Goal: Task Accomplishment & Management: Manage account settings

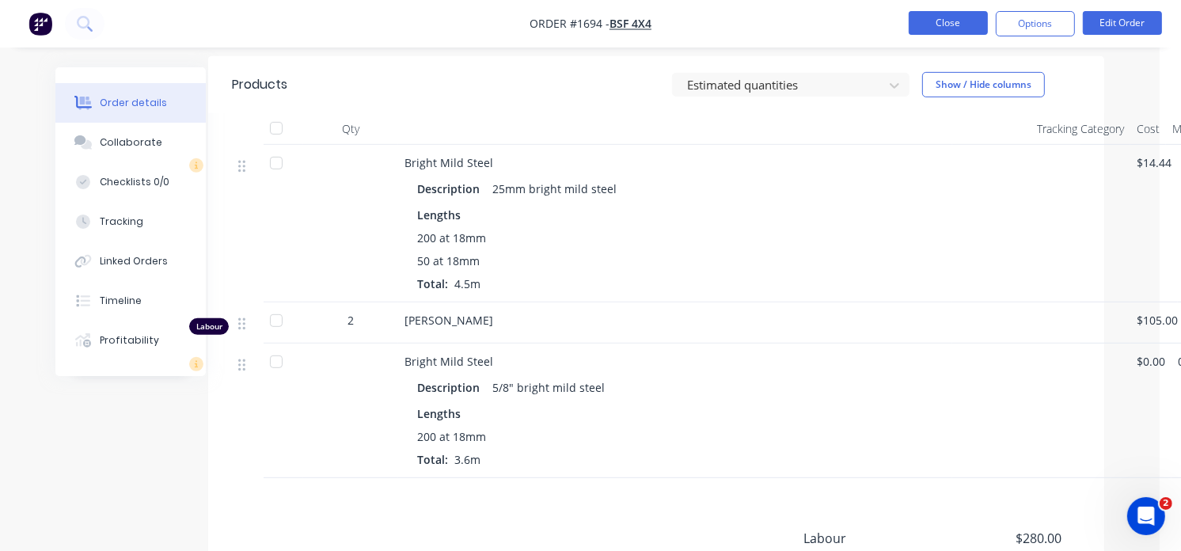
click at [959, 21] on button "Close" at bounding box center [948, 23] width 79 height 24
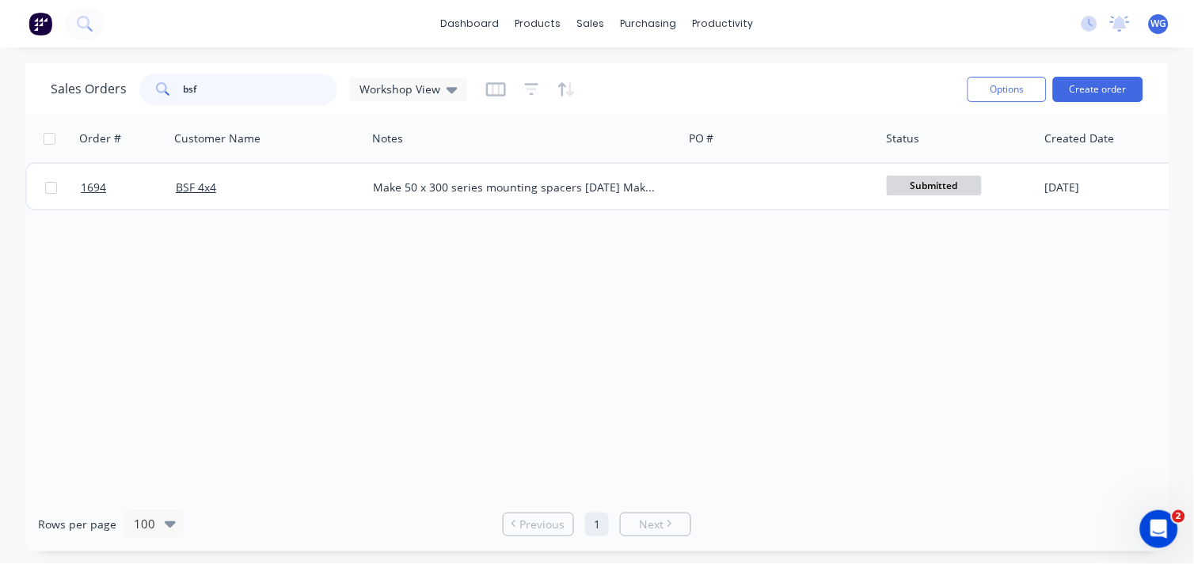
click at [230, 87] on input "bsf" at bounding box center [261, 90] width 154 height 32
type input "b"
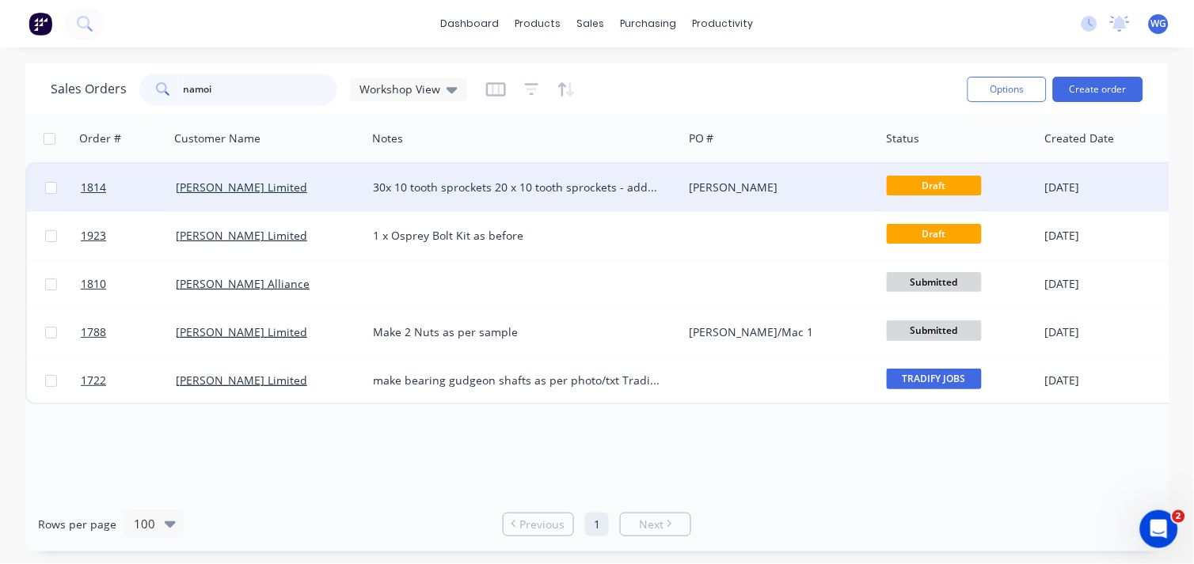
type input "namoi"
click at [344, 194] on div "[PERSON_NAME] Limited" at bounding box center [264, 188] width 176 height 16
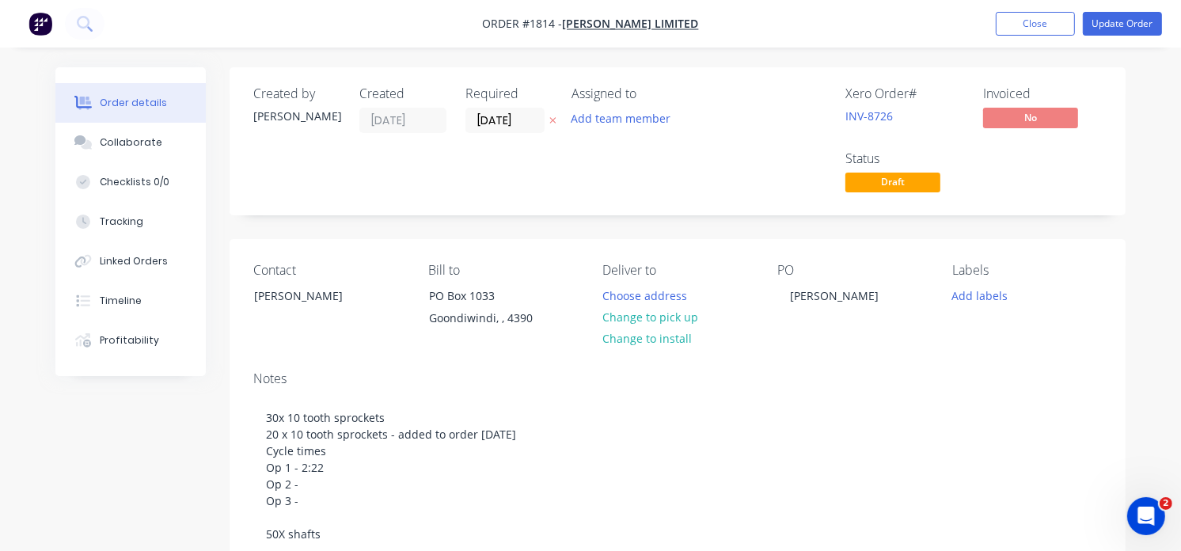
scroll to position [298, 0]
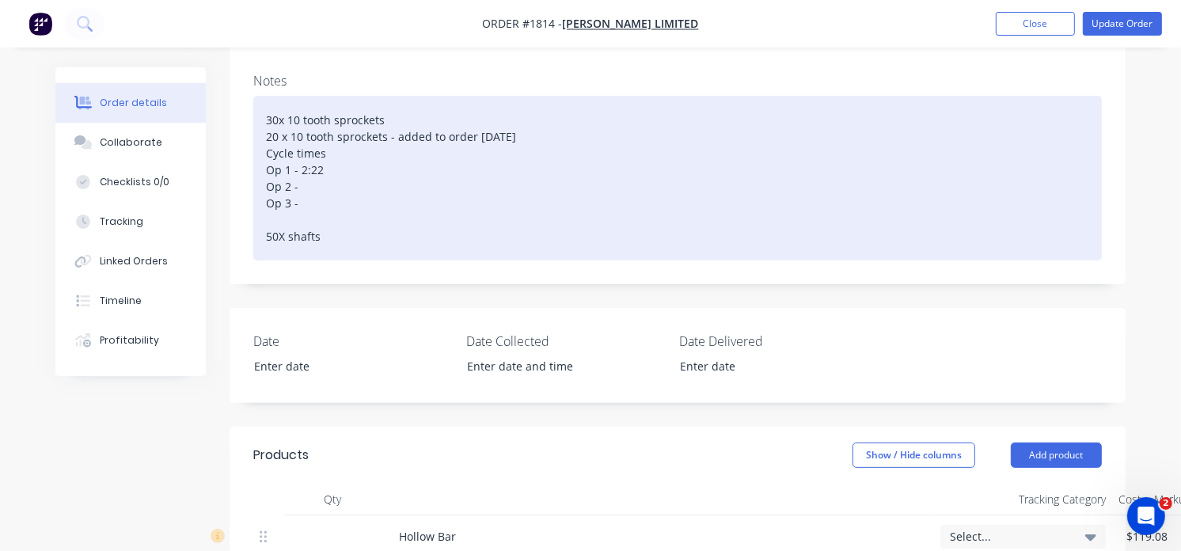
click at [320, 175] on div "30x 10 tooth sprockets 20 x 10 tooth sprockets - added to order [DATE] Cycle ti…" at bounding box center [677, 178] width 849 height 165
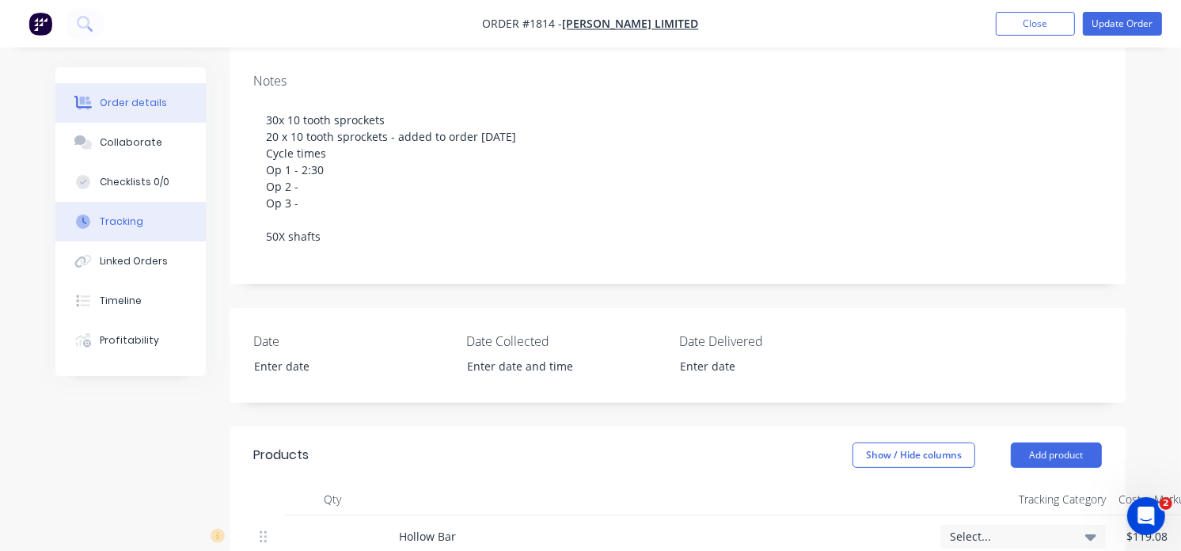
click at [123, 230] on button "Tracking" at bounding box center [130, 222] width 150 height 40
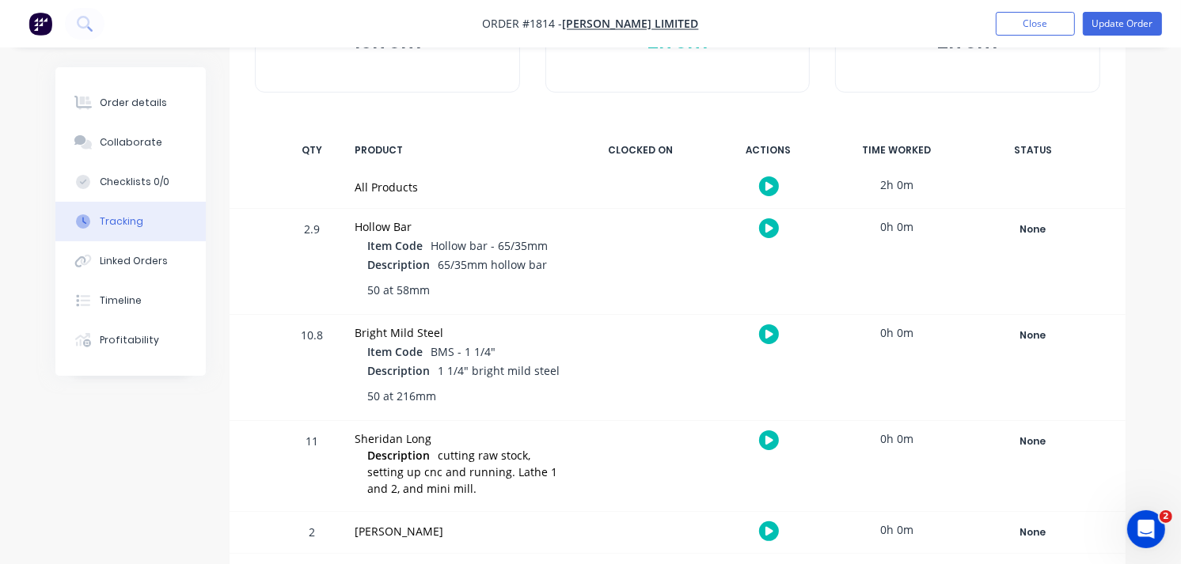
scroll to position [173, 0]
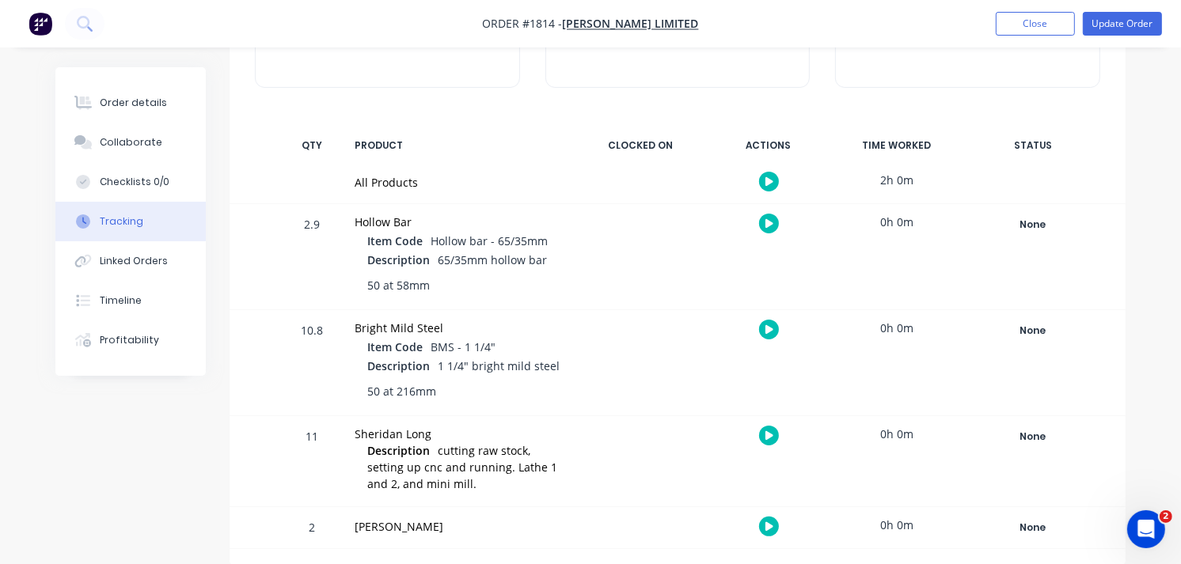
click at [683, 420] on div at bounding box center [640, 461] width 119 height 90
click at [770, 442] on button "button" at bounding box center [769, 436] width 20 height 20
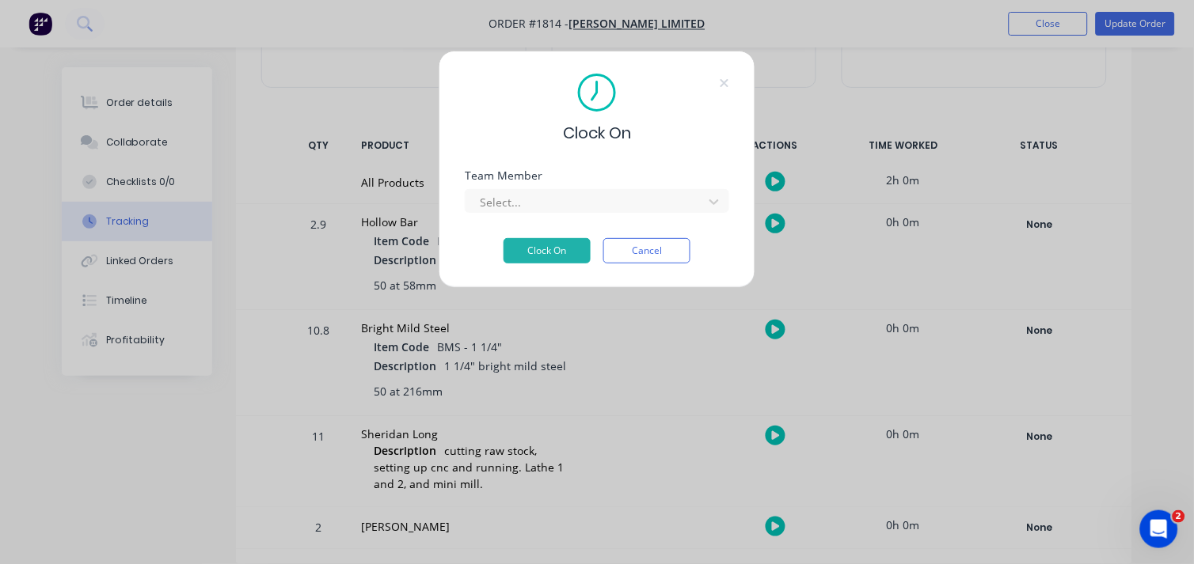
click at [718, 76] on div "Clock On" at bounding box center [597, 109] width 264 height 71
click at [720, 87] on icon at bounding box center [724, 83] width 9 height 13
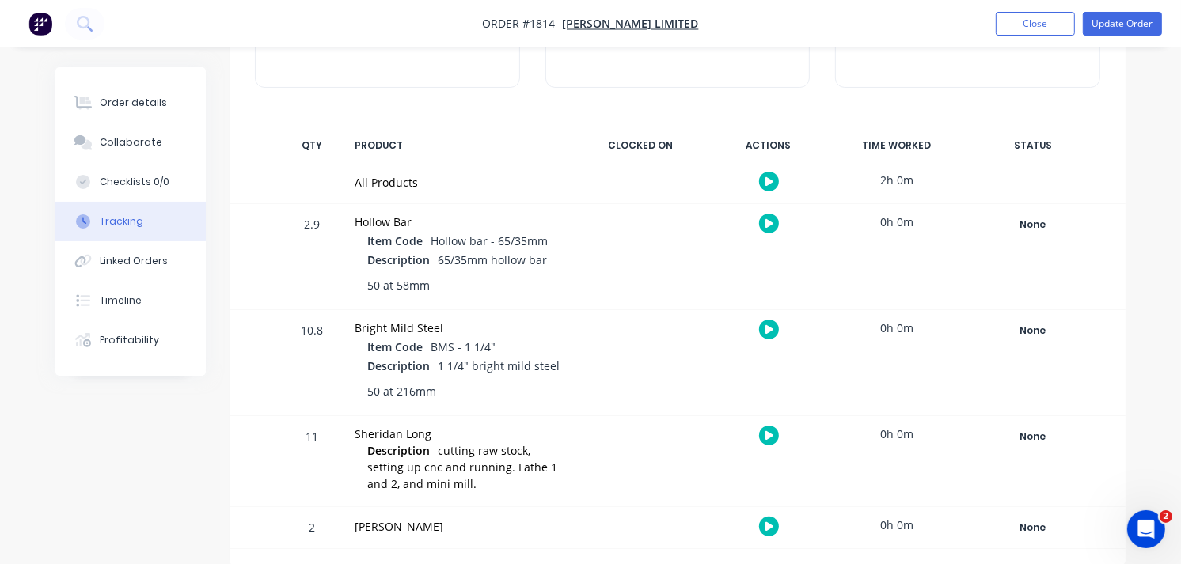
click at [447, 533] on div "[PERSON_NAME]" at bounding box center [458, 527] width 207 height 17
click at [543, 525] on div "[PERSON_NAME]" at bounding box center [458, 527] width 207 height 17
click at [556, 436] on div "Sheridan Long" at bounding box center [458, 434] width 207 height 17
click at [1027, 526] on div "None" at bounding box center [1033, 528] width 114 height 21
click at [958, 486] on div "11 Sheridan Long Description cutting raw stock, setting up cnc and running. Lat…" at bounding box center [678, 461] width 896 height 90
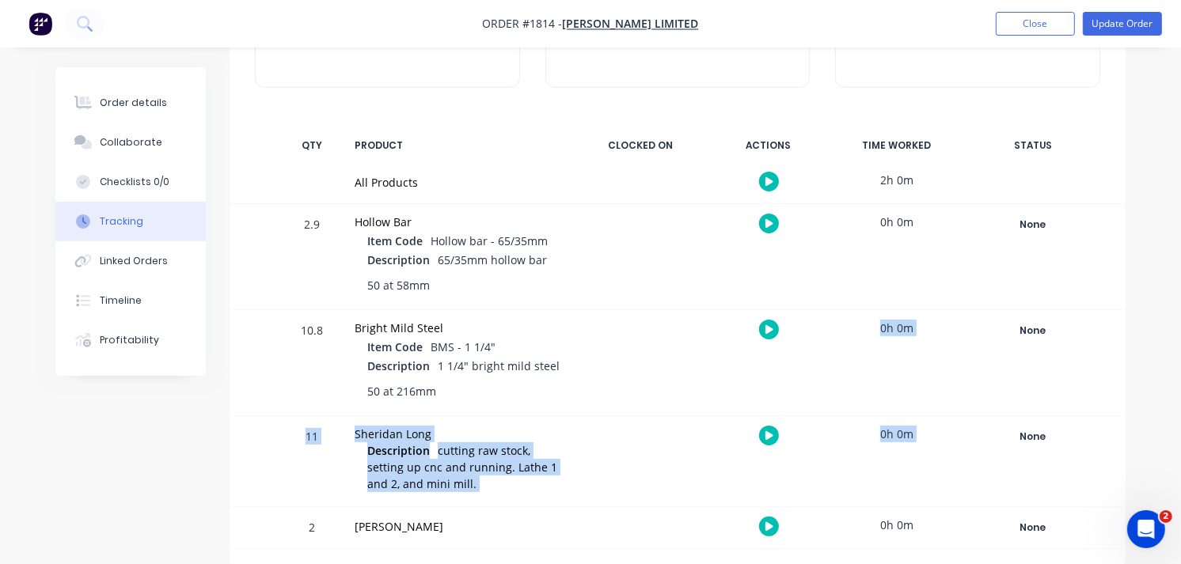
drag, startPoint x: 958, startPoint y: 486, endPoint x: 444, endPoint y: 409, distance: 519.5
click at [444, 409] on div "Tracking Add manual time entry Hours estimated 13h 0m Hours worked 2h 0m Hours …" at bounding box center [678, 230] width 896 height 671
drag, startPoint x: 444, startPoint y: 409, endPoint x: 315, endPoint y: 455, distance: 137.0
click at [315, 455] on div "11" at bounding box center [311, 463] width 47 height 88
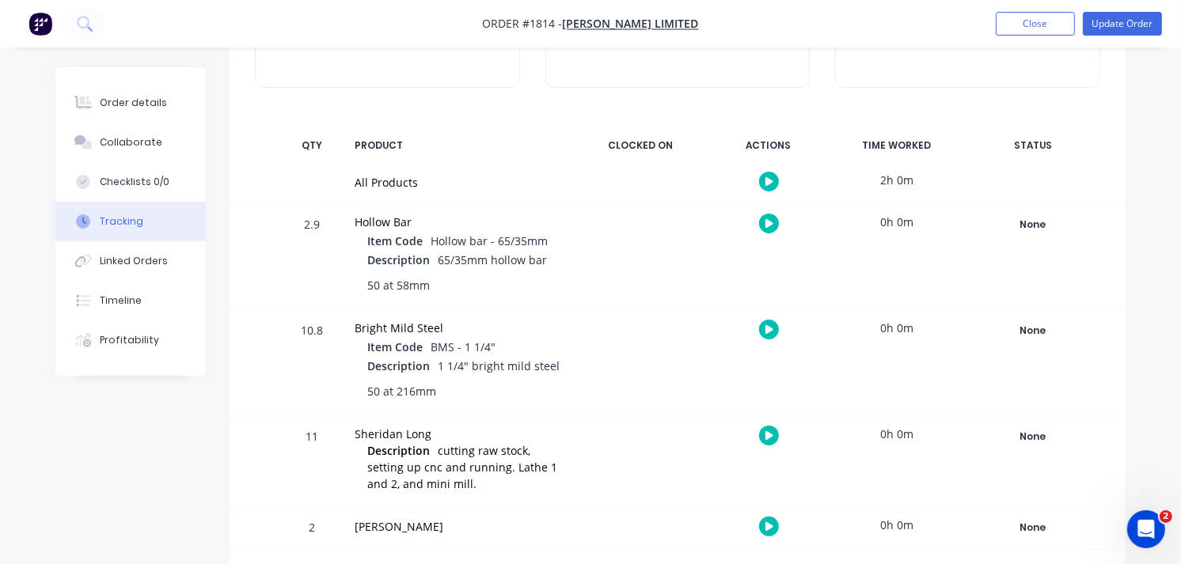
scroll to position [0, 0]
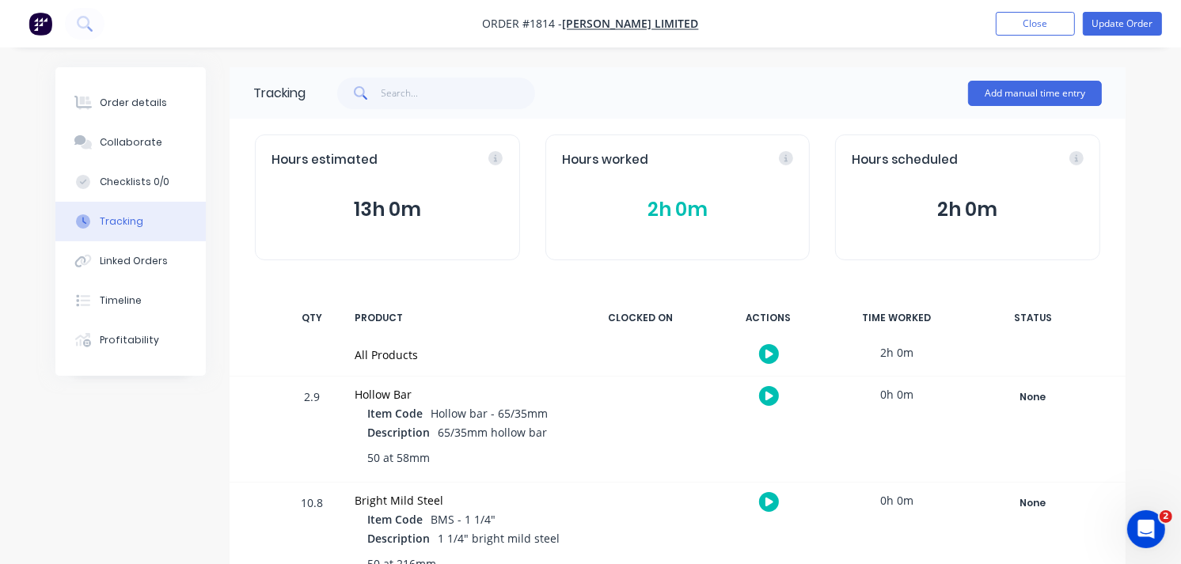
click at [697, 230] on div "Hours worked 2h 0m" at bounding box center [677, 198] width 265 height 126
click at [693, 224] on button "2h 0m" at bounding box center [678, 210] width 232 height 30
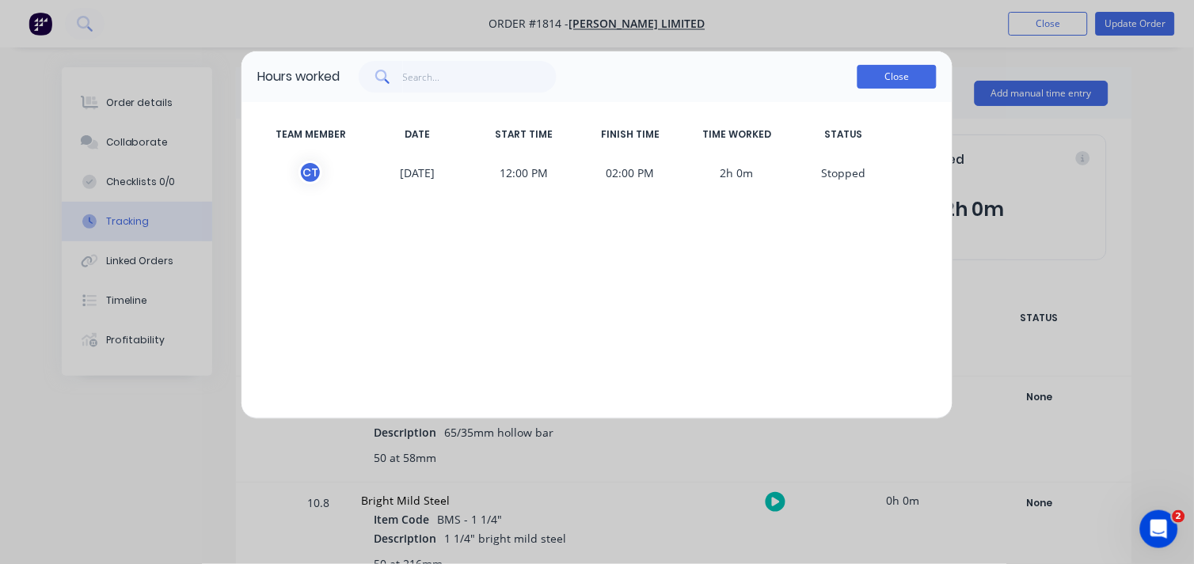
click at [883, 88] on button "Close" at bounding box center [896, 77] width 79 height 24
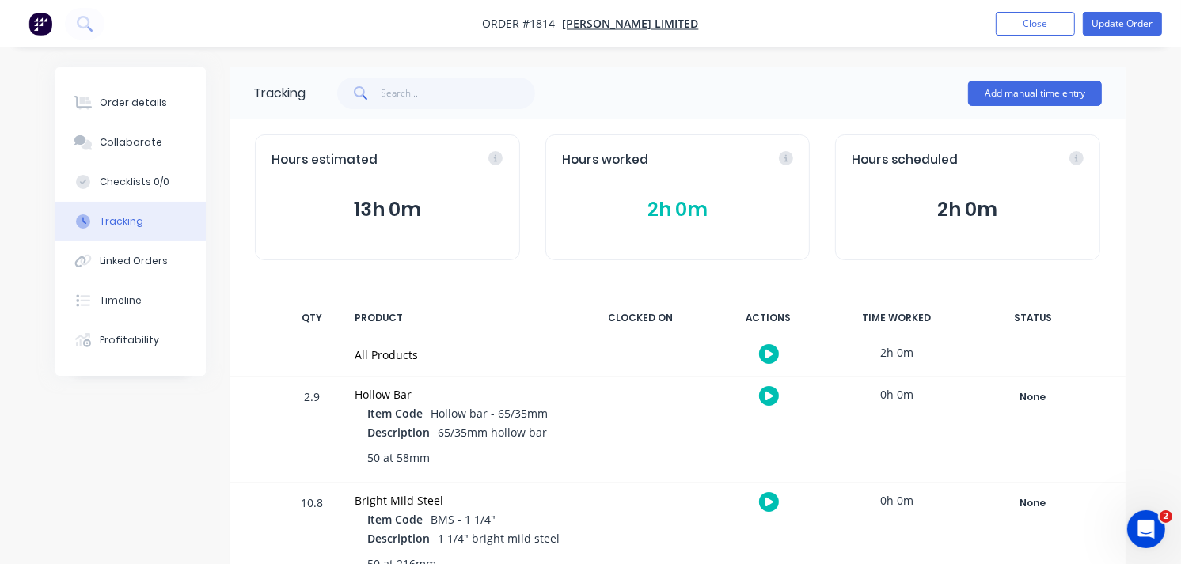
click at [424, 225] on div "Hours estimated 13h 0m" at bounding box center [387, 198] width 265 height 126
click at [503, 158] on icon at bounding box center [495, 158] width 14 height 14
click at [1117, 20] on button "Update Order" at bounding box center [1122, 24] width 79 height 24
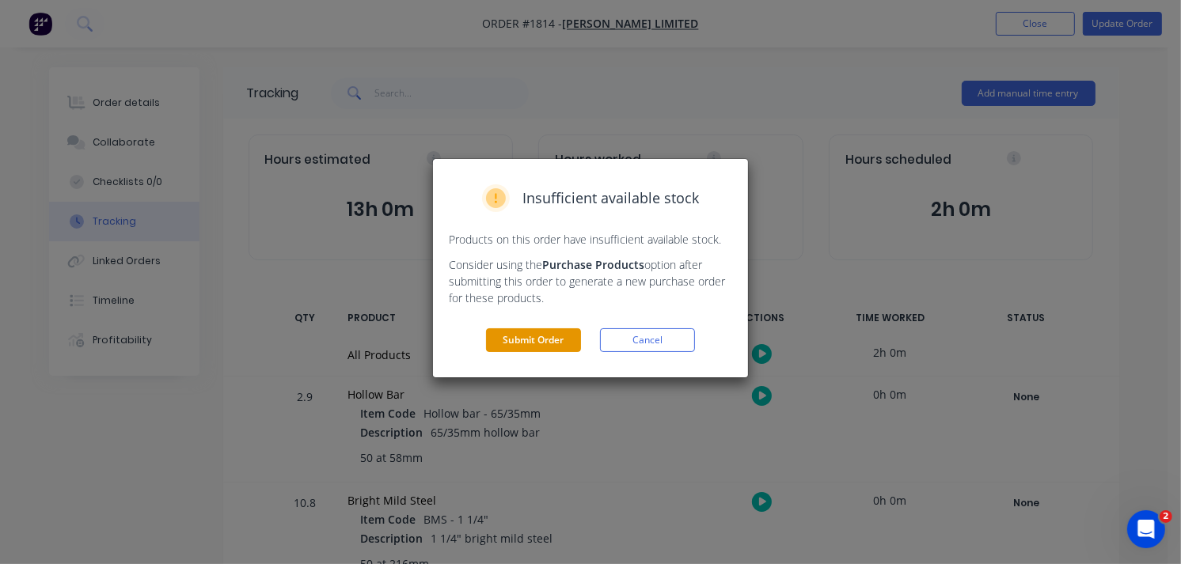
click at [540, 332] on button "Submit Order" at bounding box center [533, 341] width 95 height 24
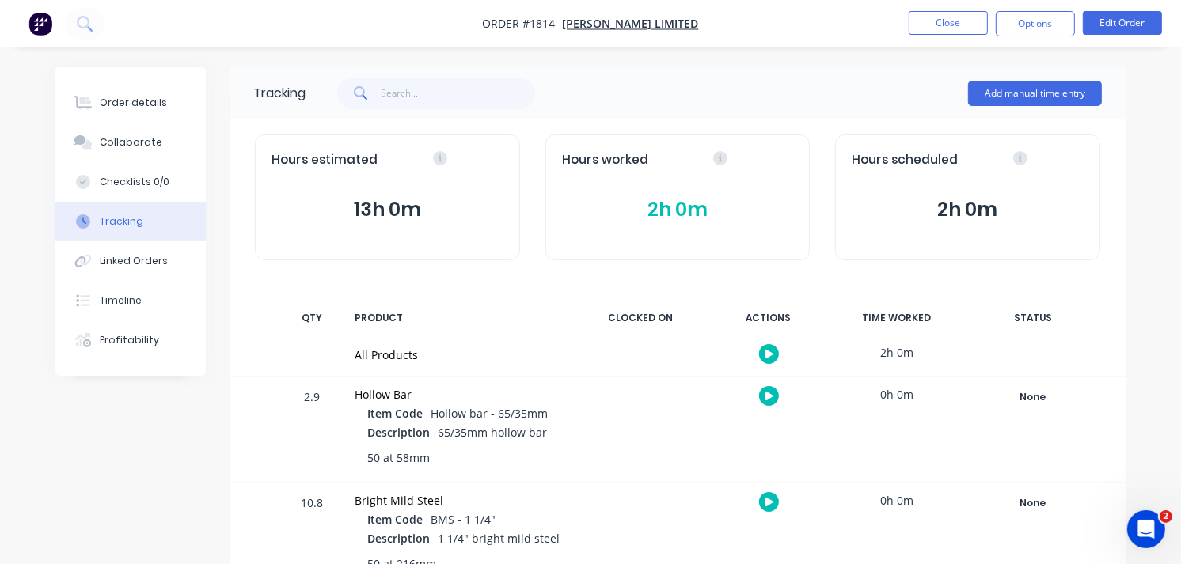
click at [443, 518] on span "BMS - 1 1/4"" at bounding box center [463, 519] width 65 height 15
